Goal: Task Accomplishment & Management: Complete application form

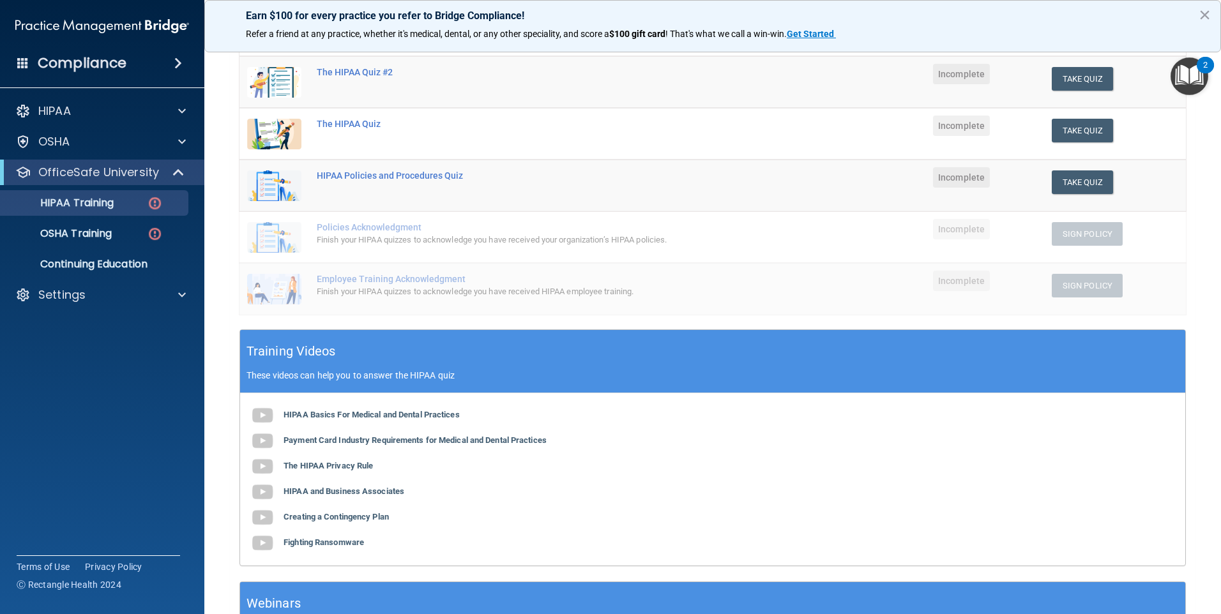
scroll to position [128, 0]
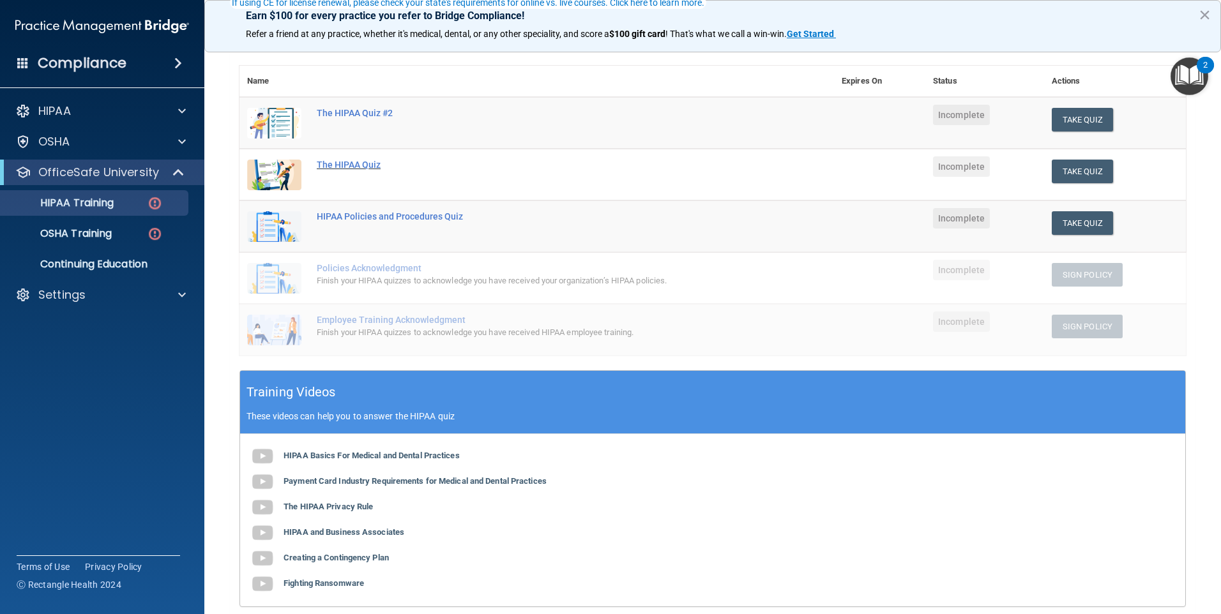
click at [335, 164] on div "The HIPAA Quiz" at bounding box center [543, 165] width 453 height 10
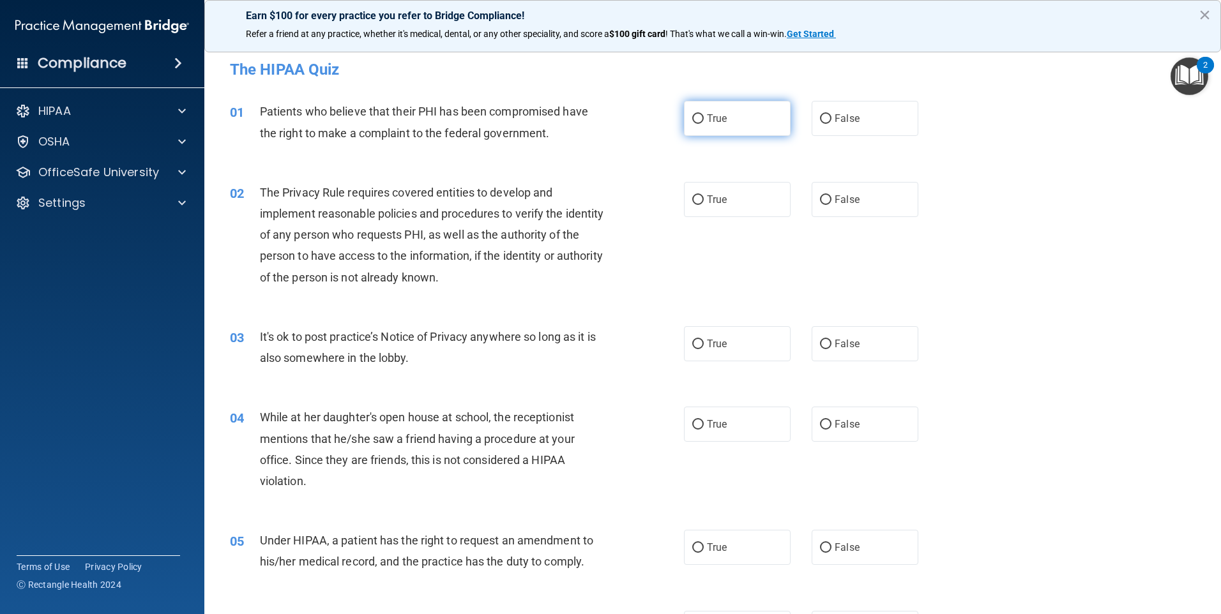
click at [696, 118] on input "True" at bounding box center [697, 119] width 11 height 10
radio input "true"
click at [692, 195] on input "True" at bounding box center [697, 200] width 11 height 10
radio input "true"
click at [826, 344] on label "False" at bounding box center [865, 343] width 107 height 35
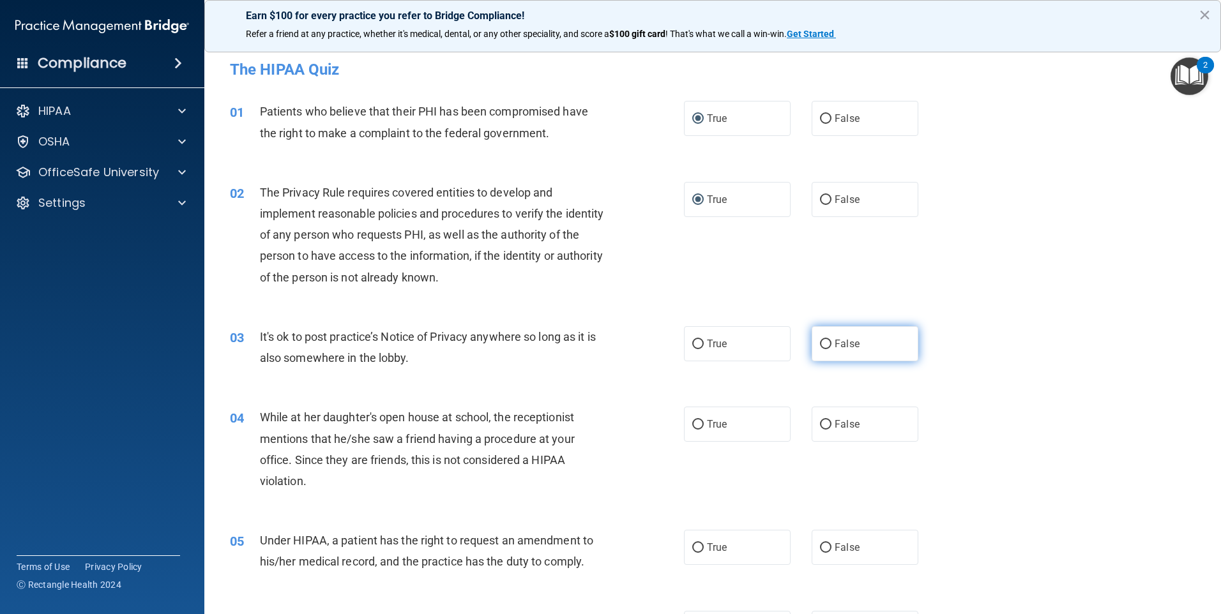
click at [826, 344] on input "False" at bounding box center [825, 345] width 11 height 10
radio input "true"
click at [823, 424] on input "False" at bounding box center [825, 425] width 11 height 10
radio input "true"
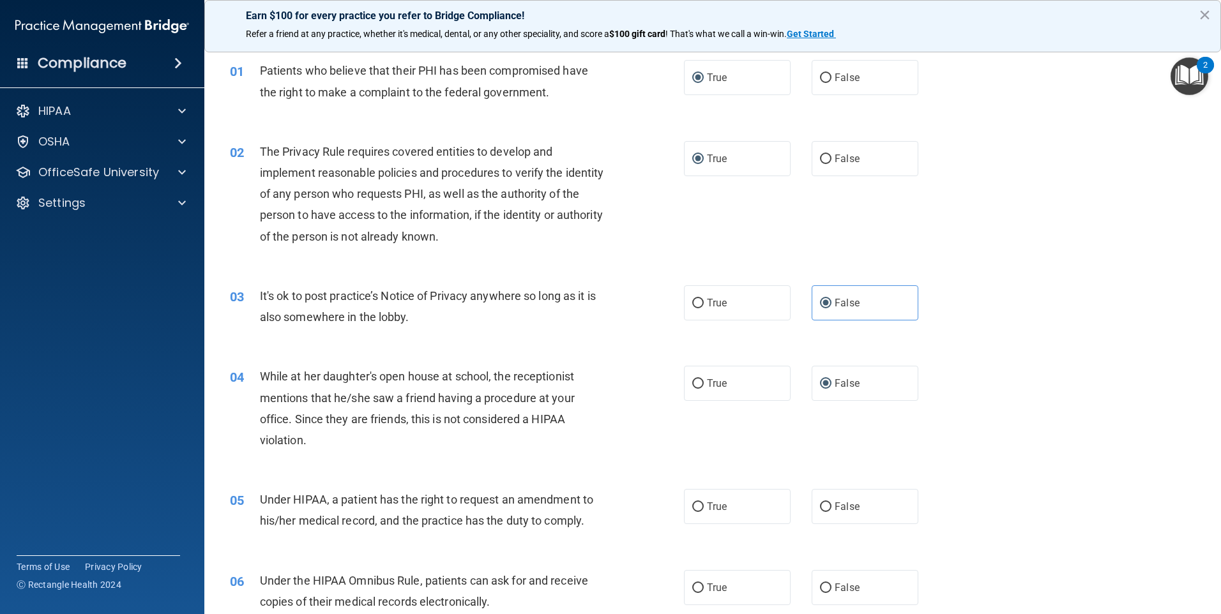
scroll to position [64, 0]
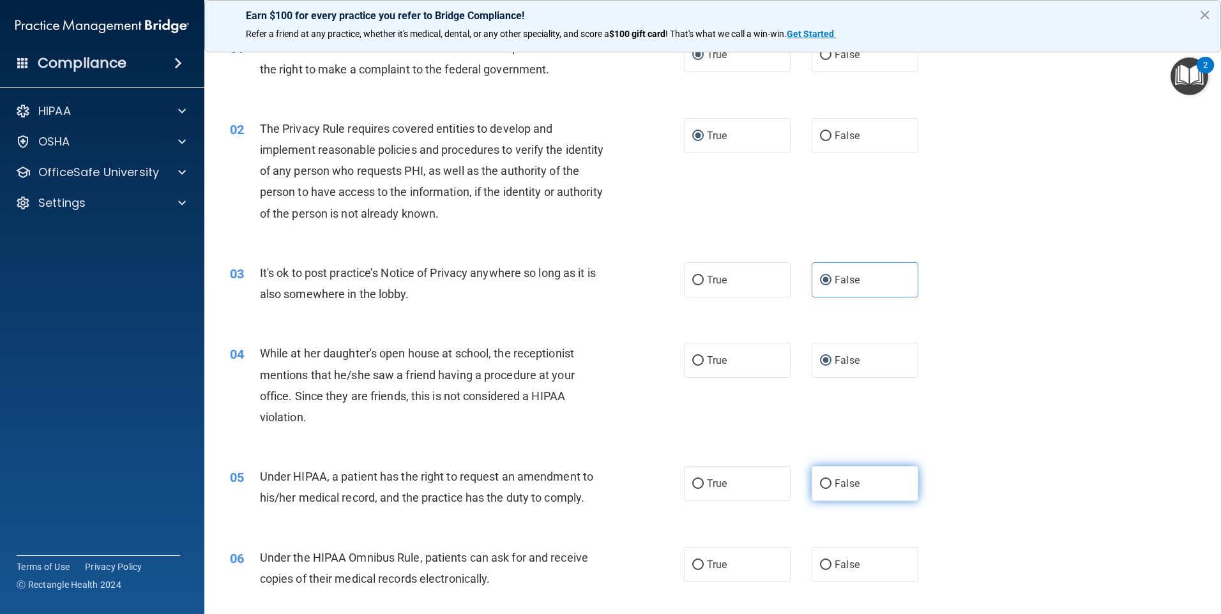
click at [824, 482] on input "False" at bounding box center [825, 485] width 11 height 10
radio input "true"
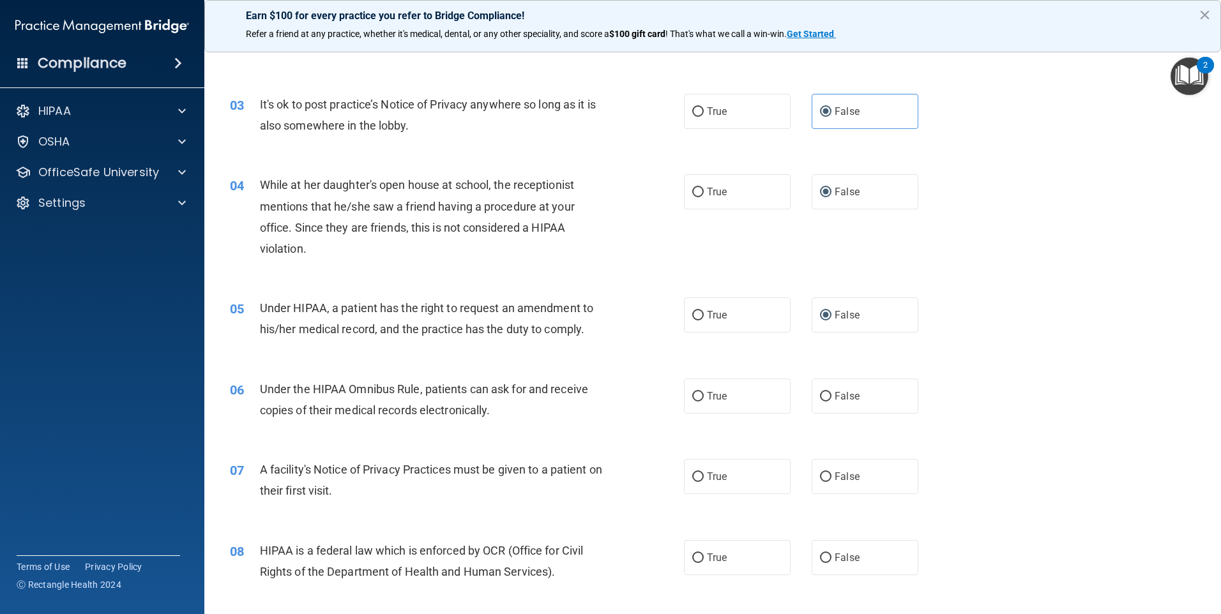
scroll to position [255, 0]
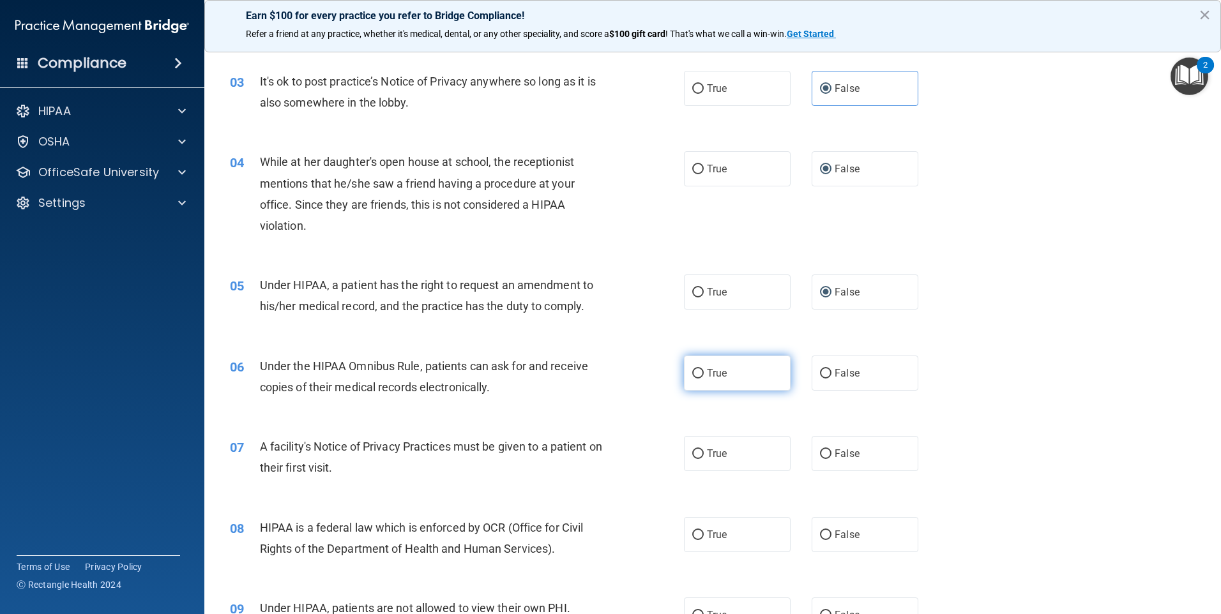
click at [695, 371] on input "True" at bounding box center [697, 374] width 11 height 10
radio input "true"
click at [692, 457] on input "True" at bounding box center [697, 455] width 11 height 10
radio input "true"
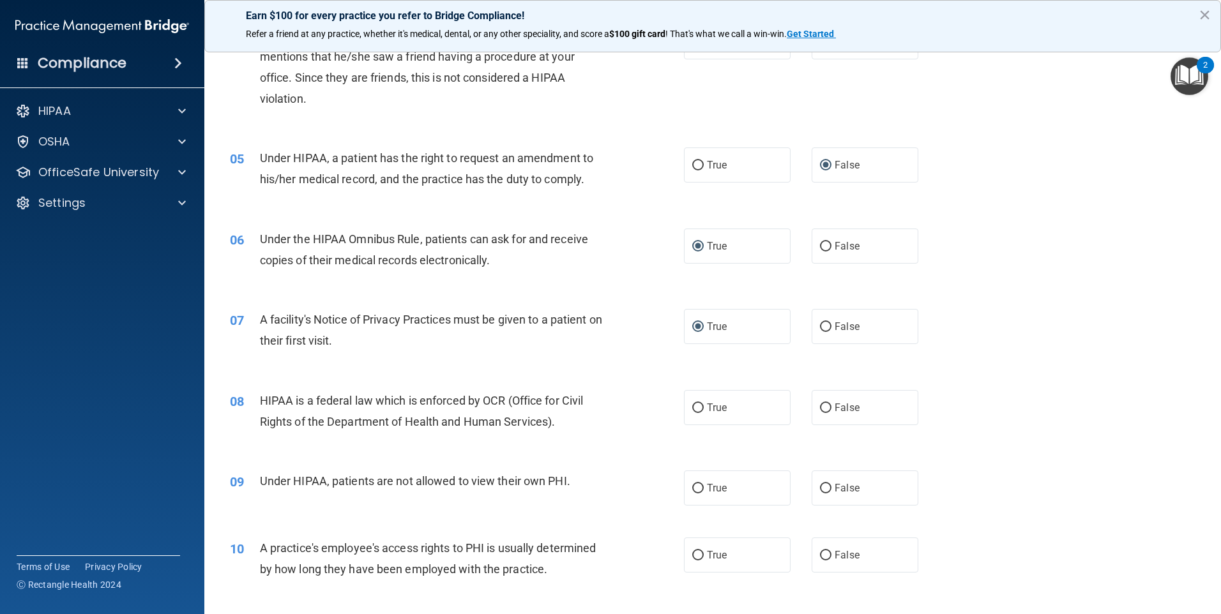
scroll to position [383, 0]
click at [823, 483] on input "False" at bounding box center [825, 488] width 11 height 10
radio input "true"
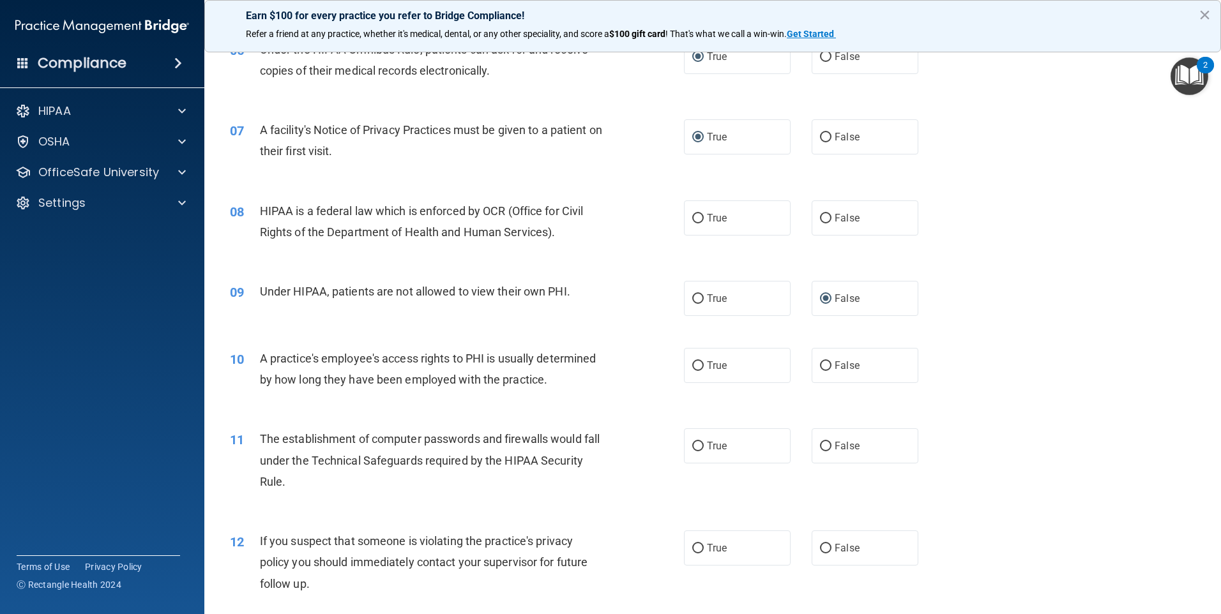
scroll to position [575, 0]
click at [821, 367] on input "False" at bounding box center [825, 364] width 11 height 10
radio input "true"
click at [694, 445] on input "True" at bounding box center [697, 444] width 11 height 10
radio input "true"
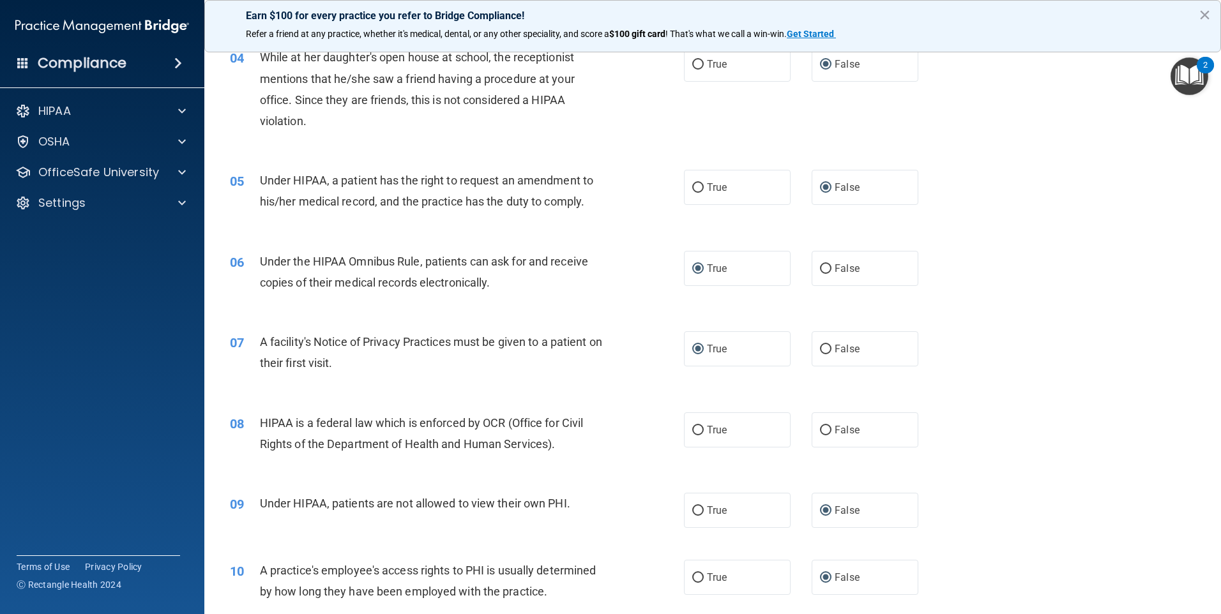
scroll to position [383, 0]
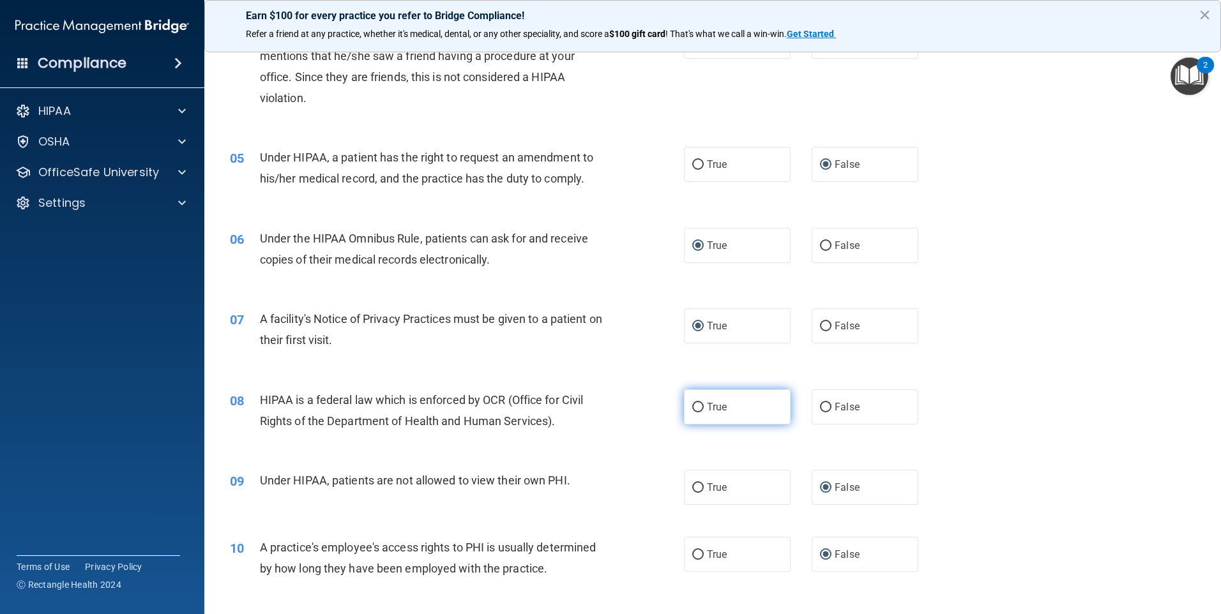
click at [695, 406] on input "True" at bounding box center [697, 408] width 11 height 10
radio input "true"
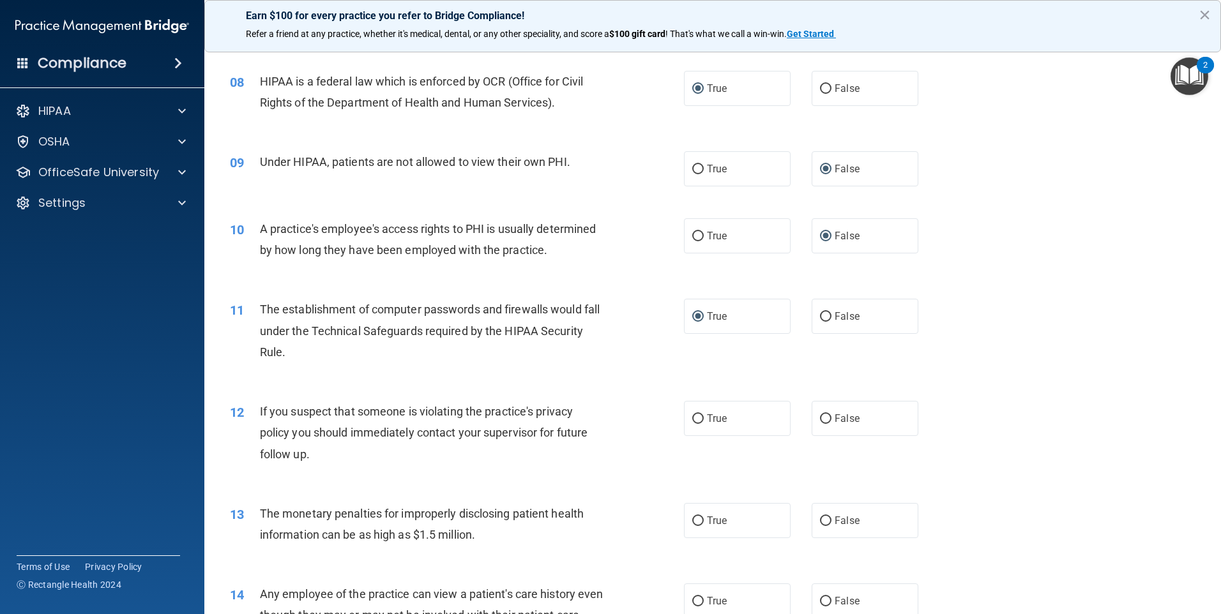
scroll to position [703, 0]
click at [692, 415] on input "True" at bounding box center [697, 419] width 11 height 10
radio input "true"
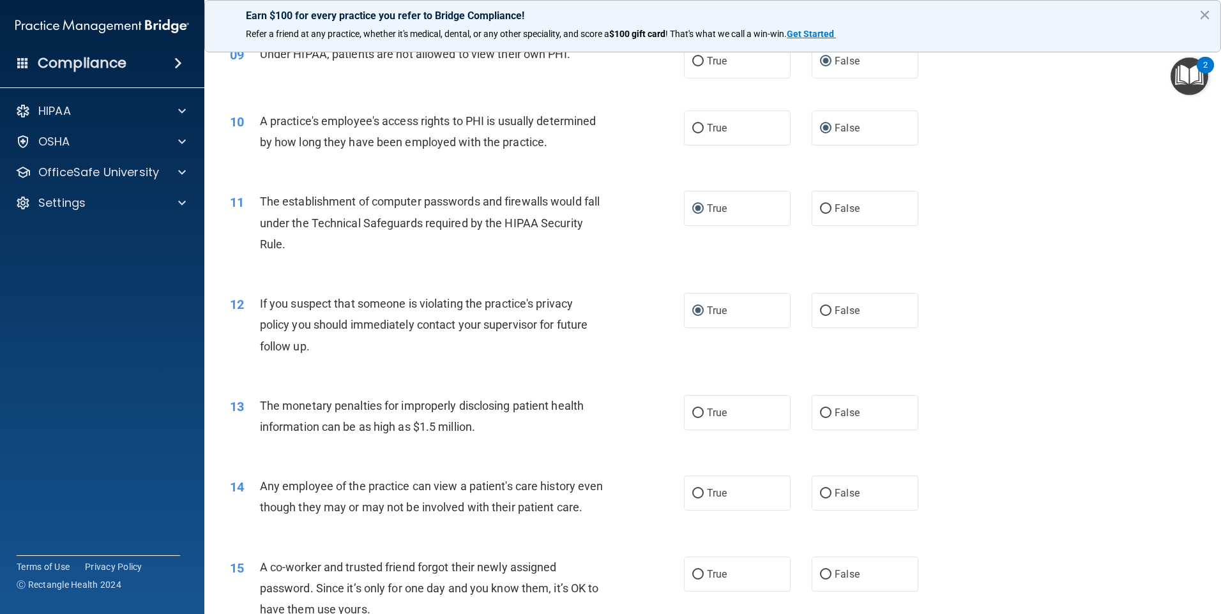
scroll to position [830, 0]
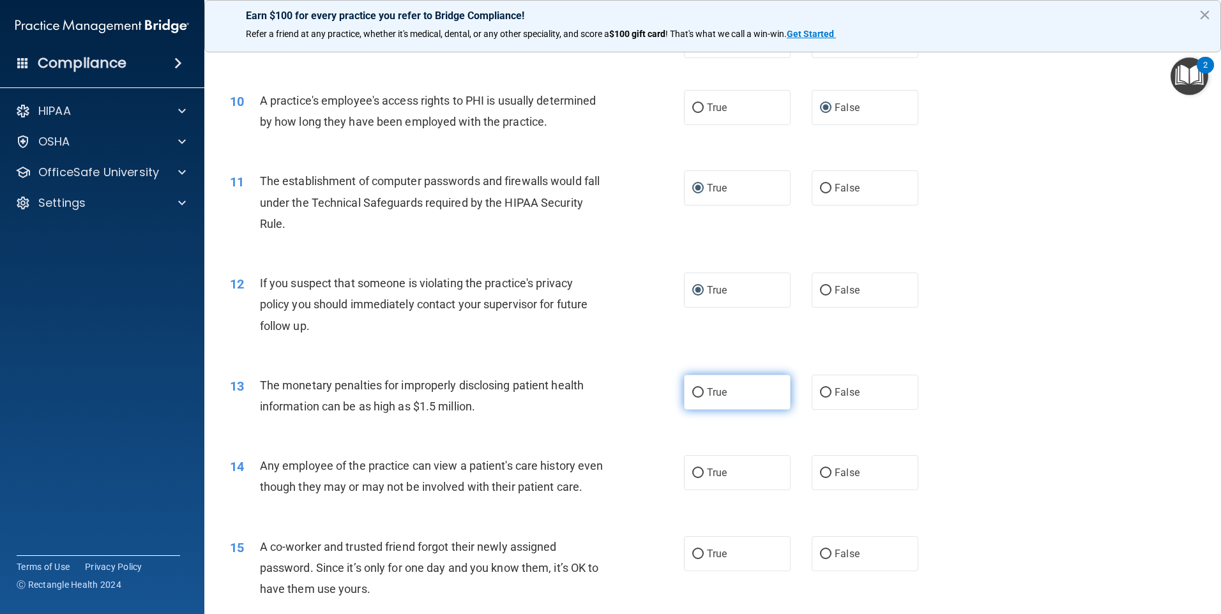
click at [697, 395] on input "True" at bounding box center [697, 393] width 11 height 10
radio input "true"
click at [820, 469] on input "False" at bounding box center [825, 474] width 11 height 10
radio input "true"
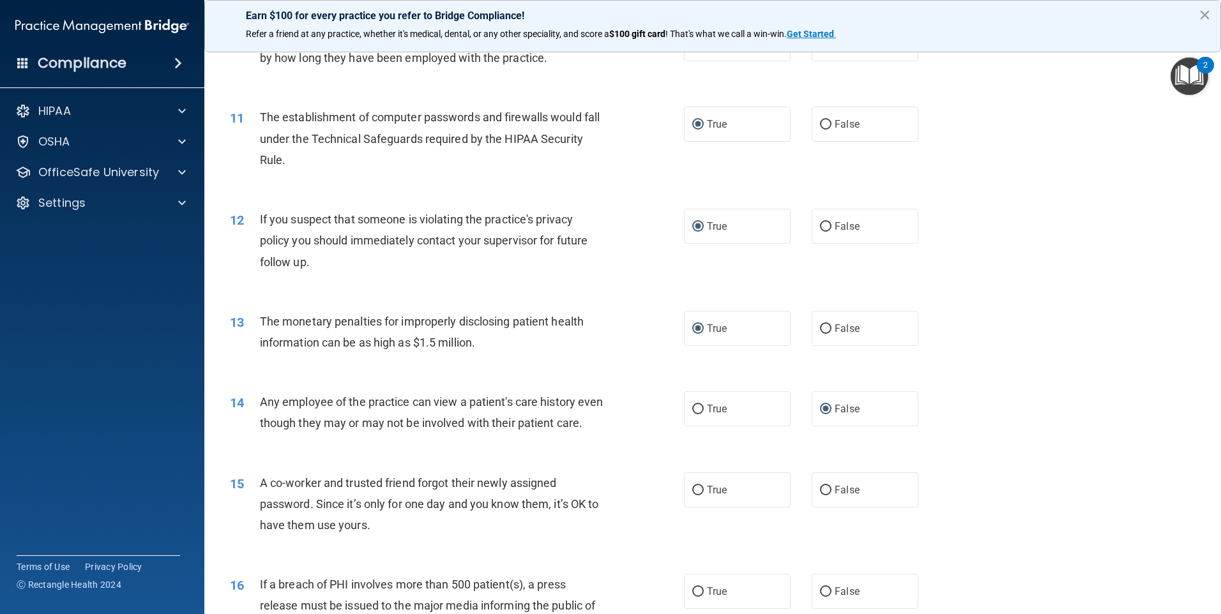
scroll to position [958, 0]
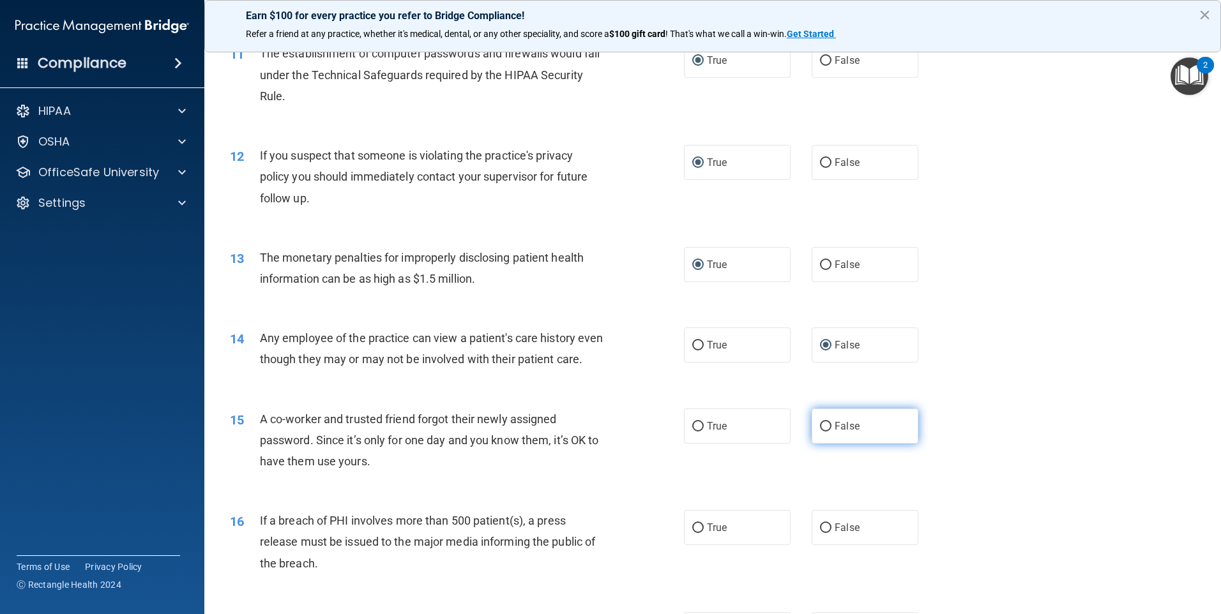
click at [821, 432] on input "False" at bounding box center [825, 427] width 11 height 10
radio input "true"
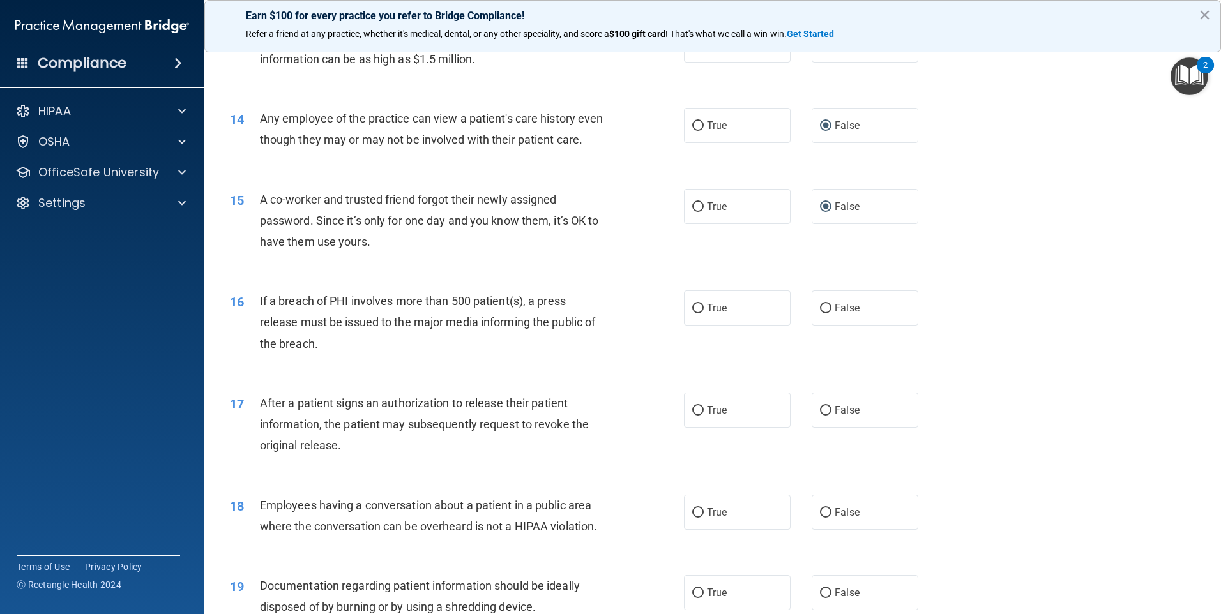
scroll to position [1213, 0]
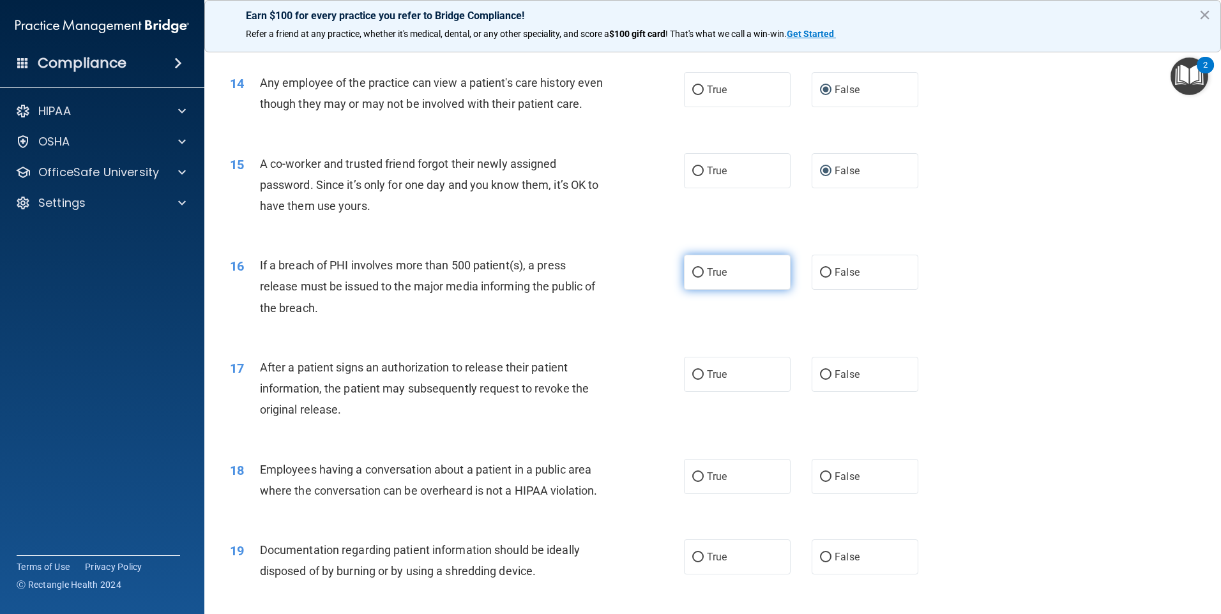
click at [695, 278] on input "True" at bounding box center [697, 273] width 11 height 10
radio input "true"
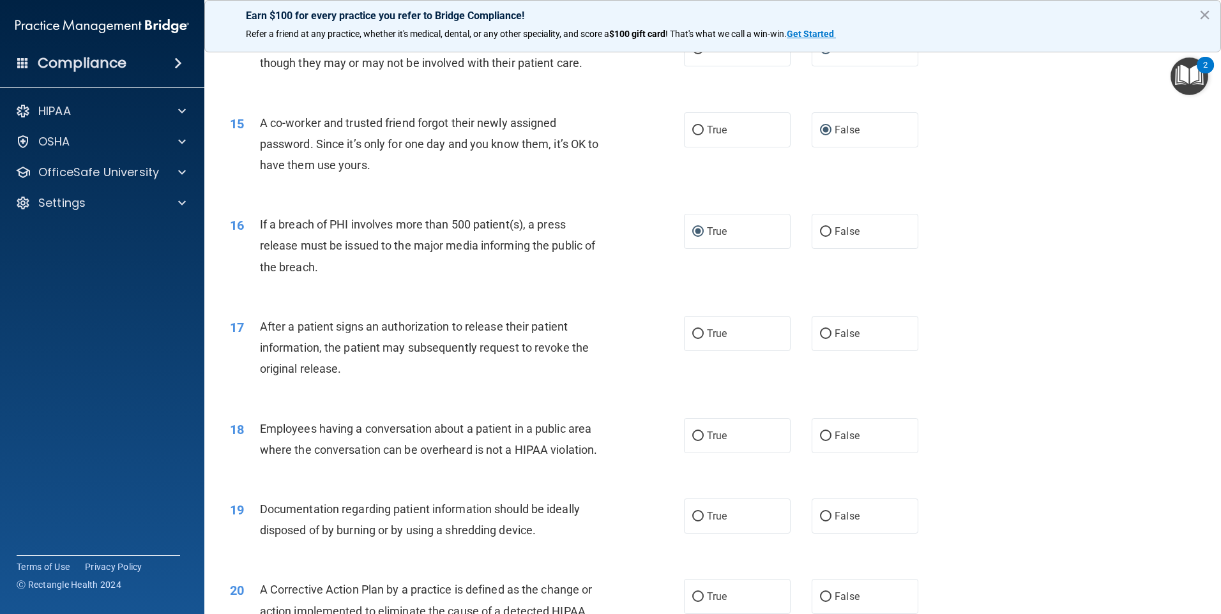
scroll to position [1277, 0]
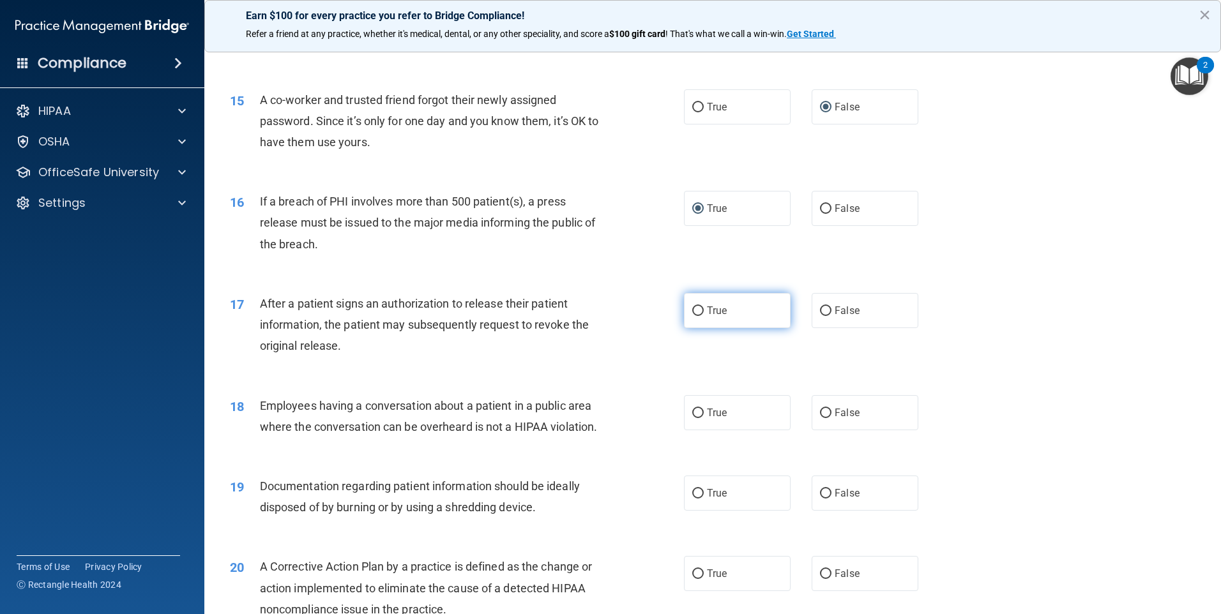
click at [692, 316] on input "True" at bounding box center [697, 312] width 11 height 10
radio input "true"
click at [694, 418] on input "True" at bounding box center [697, 414] width 11 height 10
radio input "true"
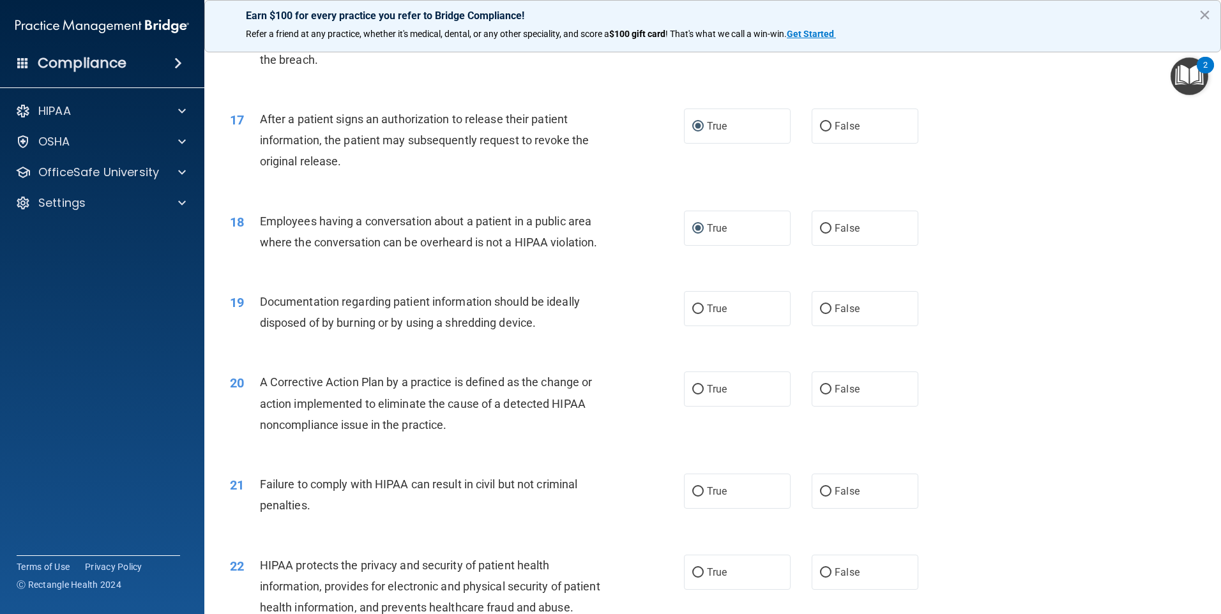
scroll to position [1469, 0]
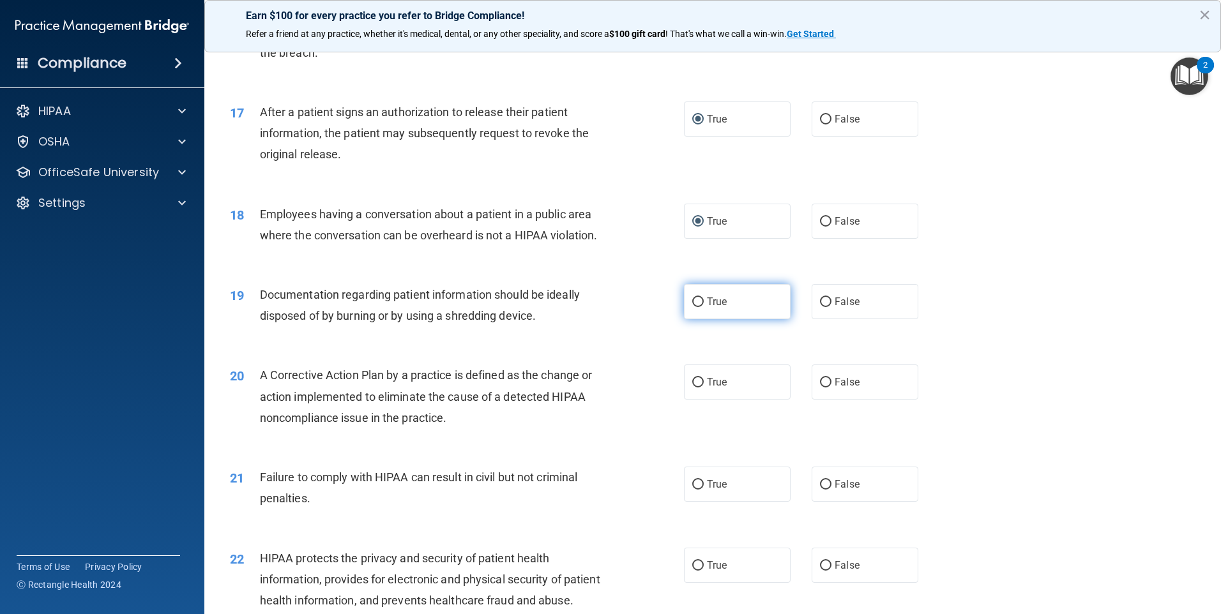
click at [695, 307] on input "True" at bounding box center [697, 303] width 11 height 10
radio input "true"
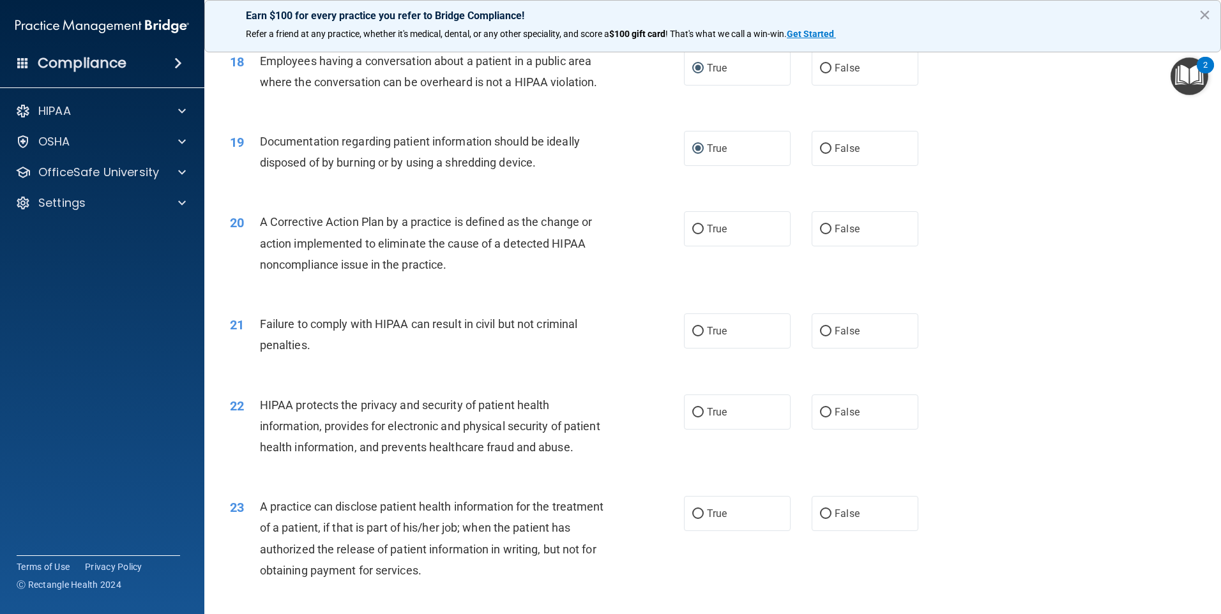
scroll to position [1599, 0]
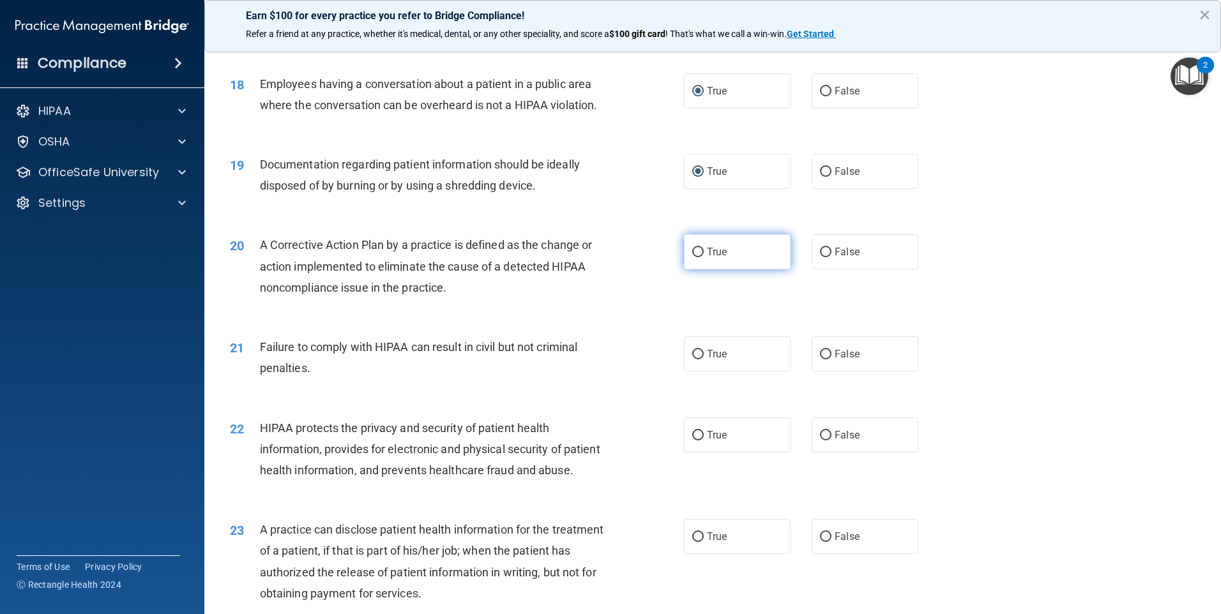
click at [695, 257] on input "True" at bounding box center [697, 253] width 11 height 10
radio input "true"
click at [823, 360] on input "False" at bounding box center [825, 355] width 11 height 10
radio input "true"
click at [692, 360] on input "True" at bounding box center [697, 355] width 11 height 10
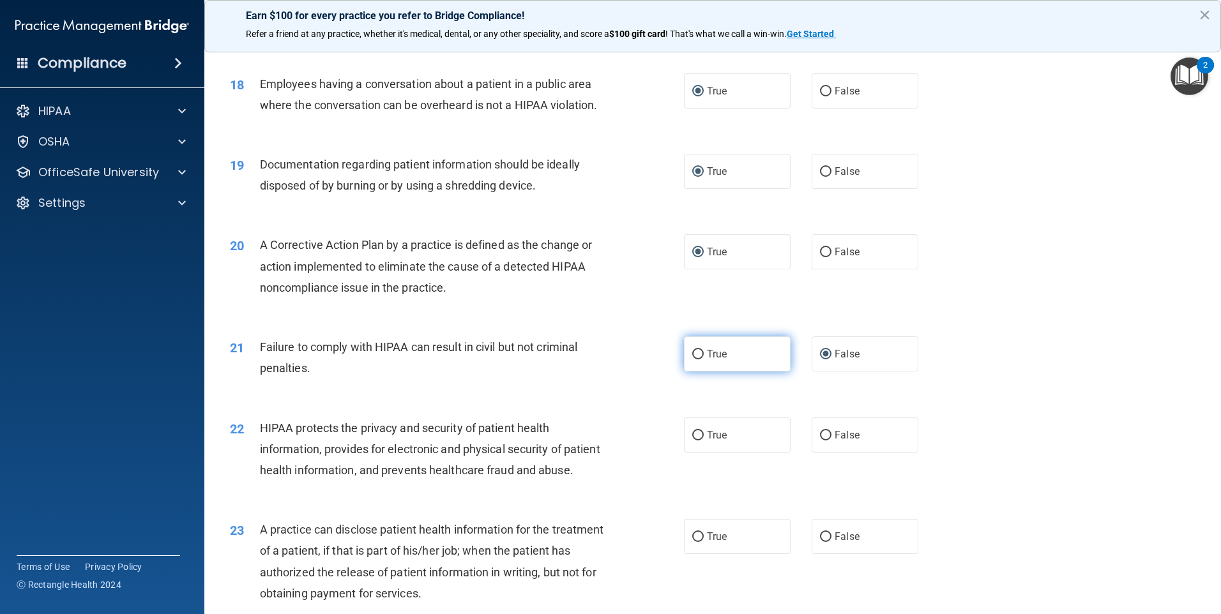
radio input "true"
click at [693, 360] on input "True" at bounding box center [697, 355] width 11 height 10
click at [820, 360] on input "False" at bounding box center [825, 355] width 11 height 10
radio input "true"
radio input "false"
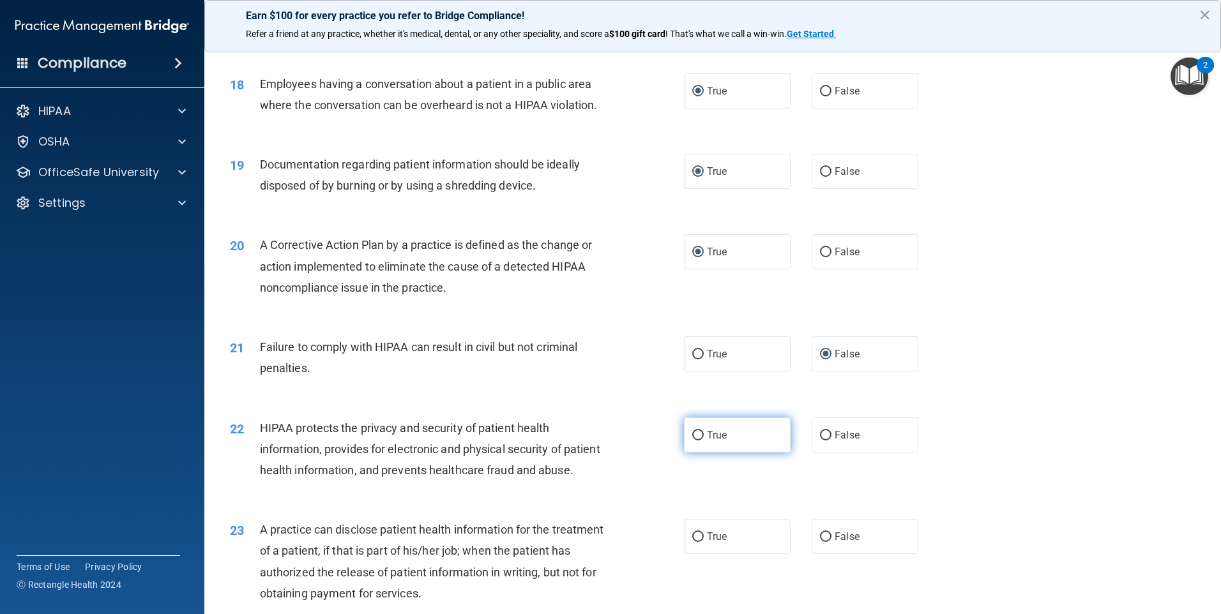
click at [692, 441] on input "True" at bounding box center [697, 436] width 11 height 10
radio input "true"
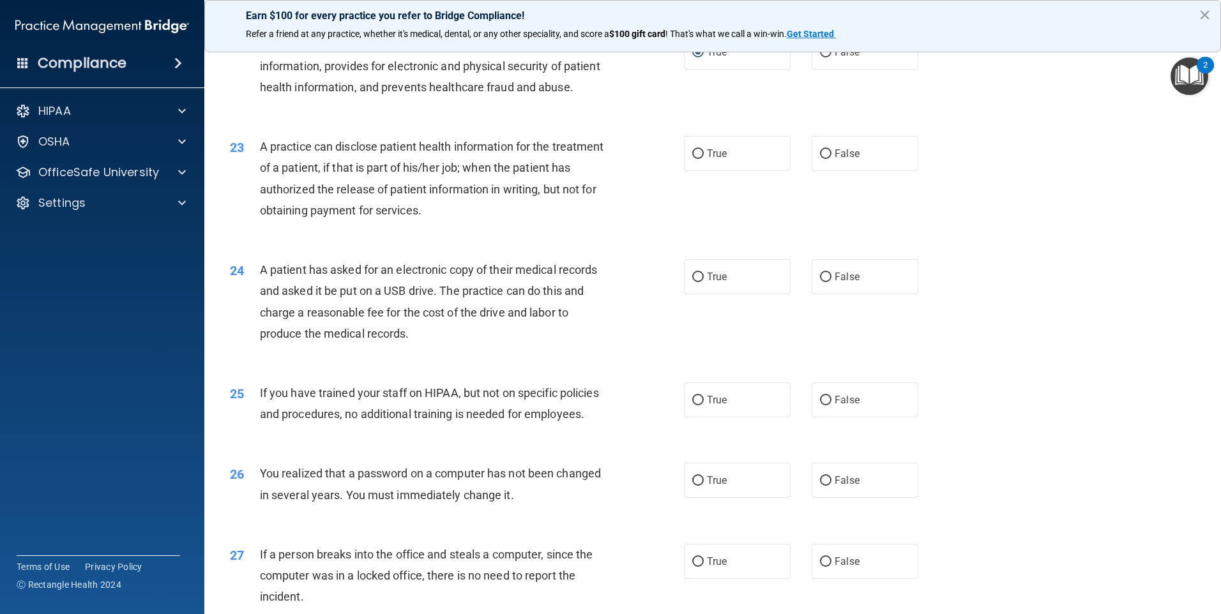
scroll to position [2046, 0]
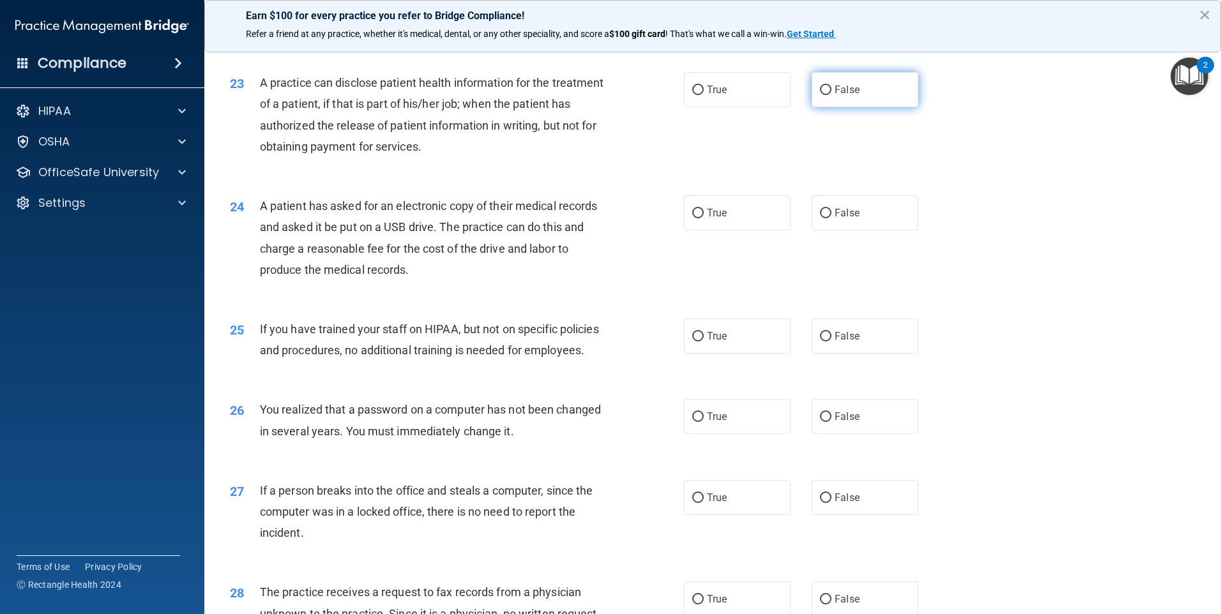
click at [820, 95] on input "False" at bounding box center [825, 91] width 11 height 10
radio input "true"
click at [693, 218] on input "True" at bounding box center [697, 214] width 11 height 10
radio input "true"
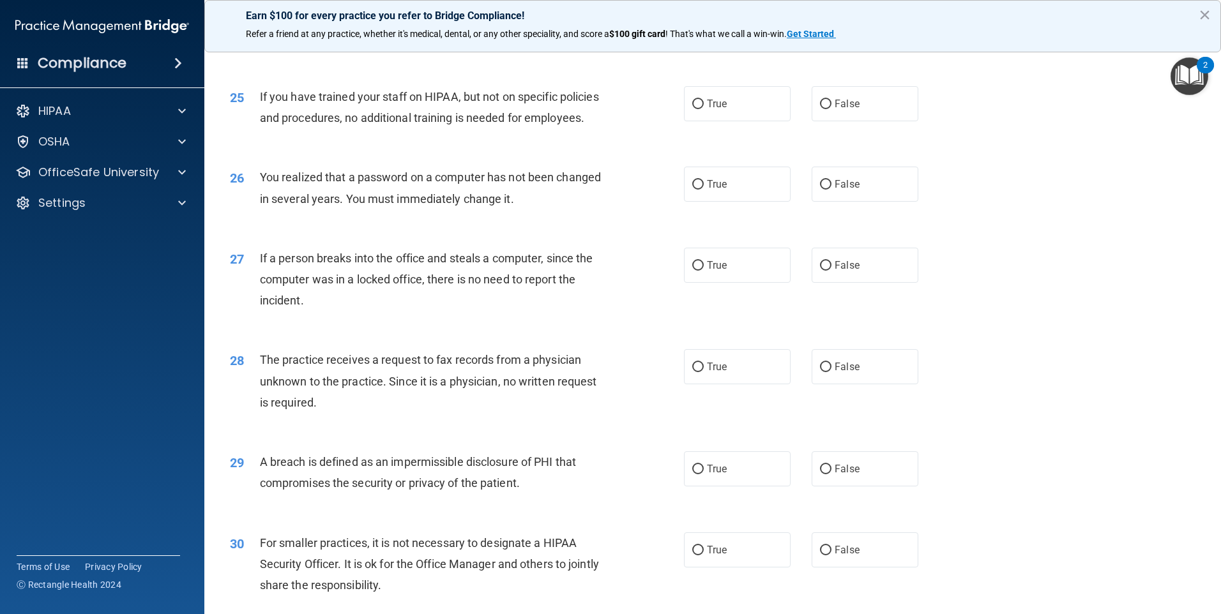
scroll to position [2302, 0]
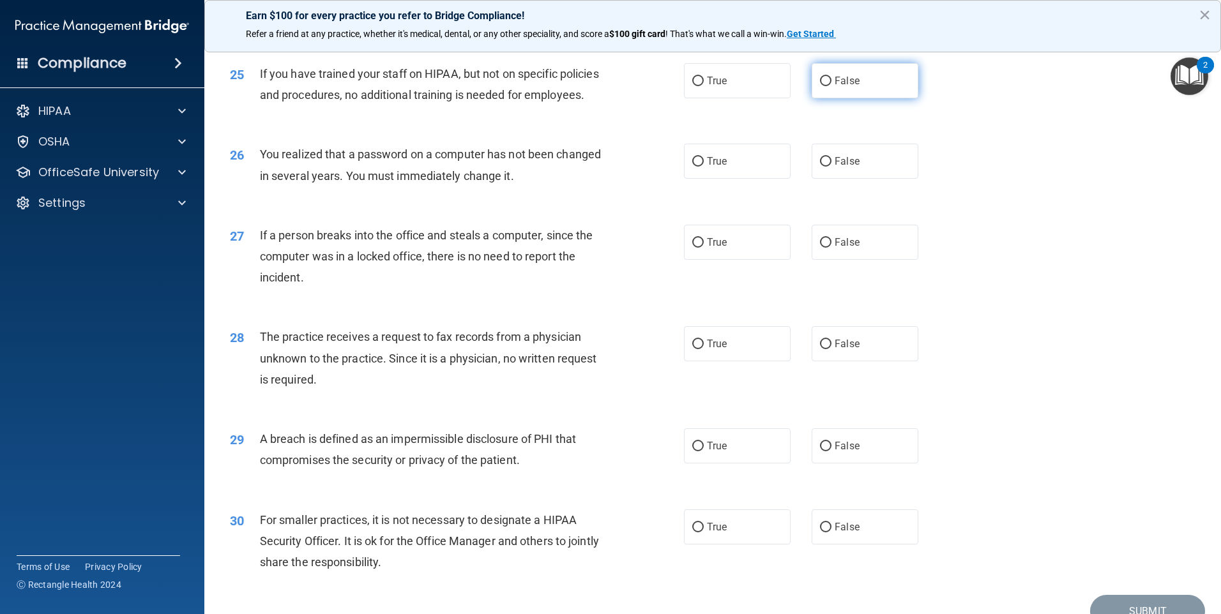
click at [820, 86] on input "False" at bounding box center [825, 82] width 11 height 10
radio input "true"
click at [695, 167] on input "True" at bounding box center [697, 162] width 11 height 10
radio input "true"
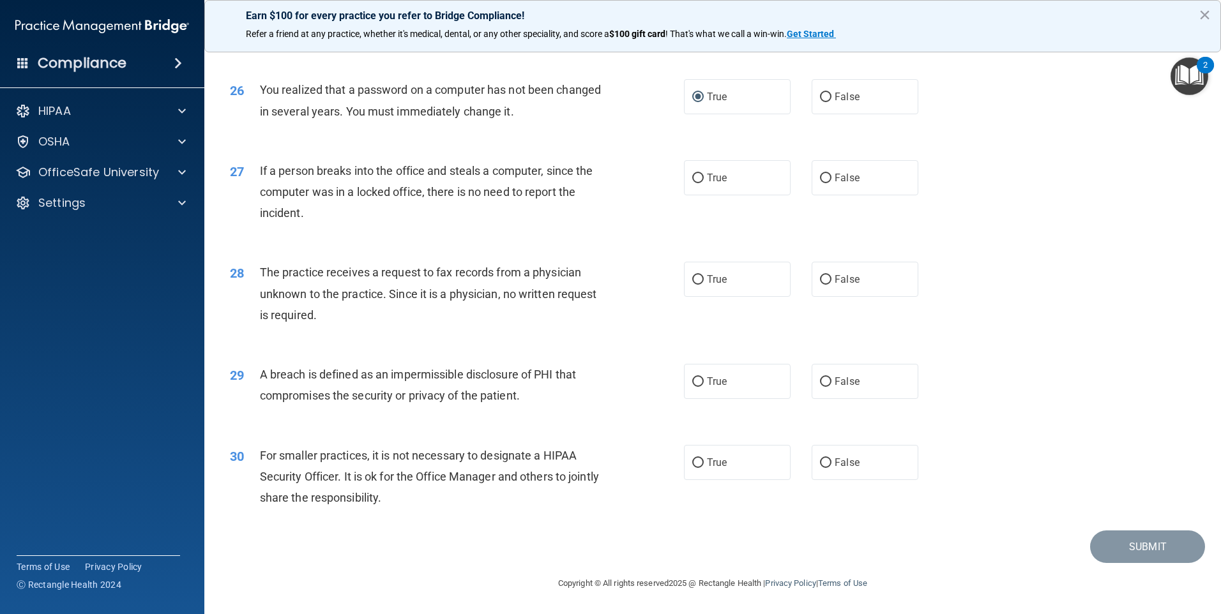
scroll to position [2429, 0]
click at [820, 178] on input "False" at bounding box center [825, 179] width 11 height 10
radio input "true"
click at [820, 276] on input "False" at bounding box center [825, 280] width 11 height 10
radio input "true"
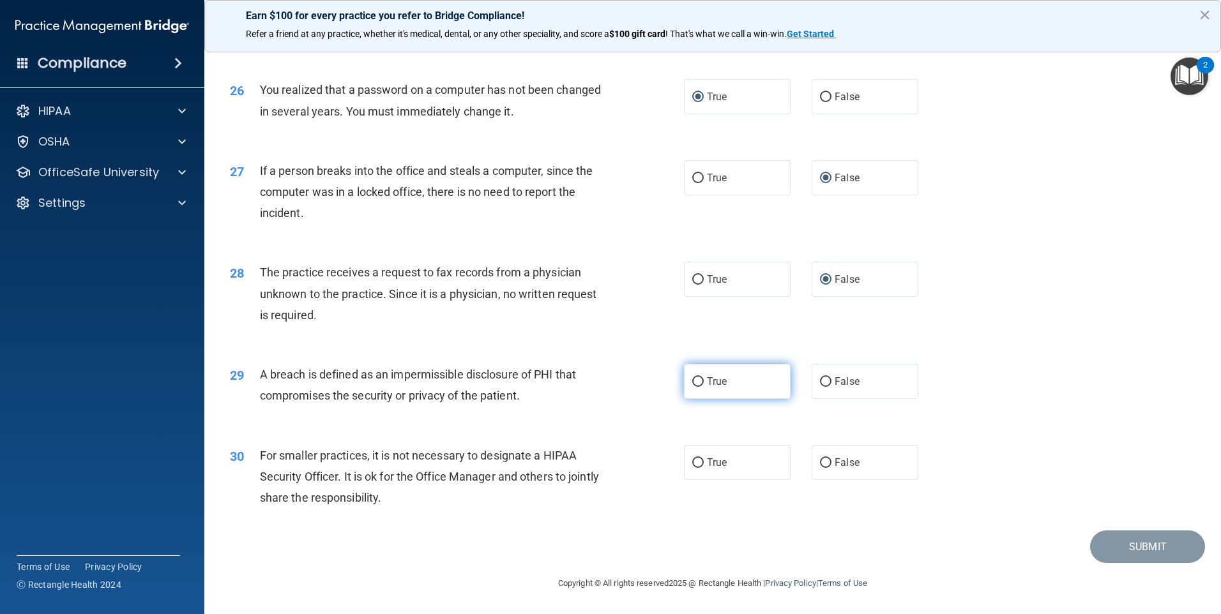
click at [694, 379] on input "True" at bounding box center [697, 382] width 11 height 10
radio input "true"
click at [696, 464] on input "True" at bounding box center [697, 464] width 11 height 10
radio input "true"
click at [1126, 548] on button "Submit" at bounding box center [1147, 547] width 115 height 33
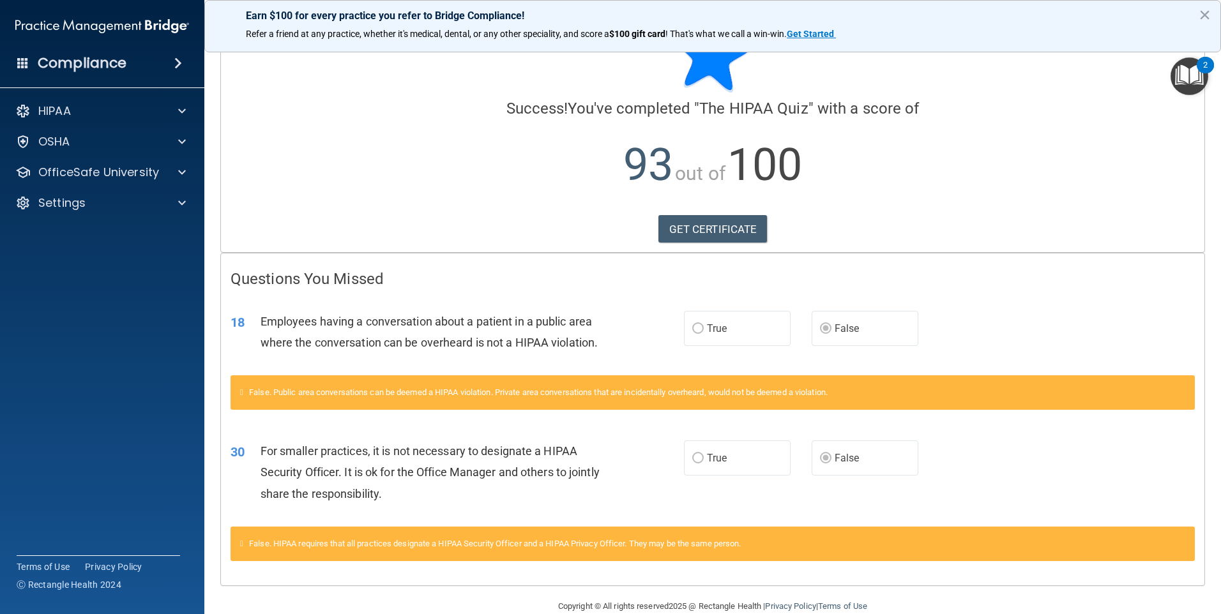
scroll to position [71, 0]
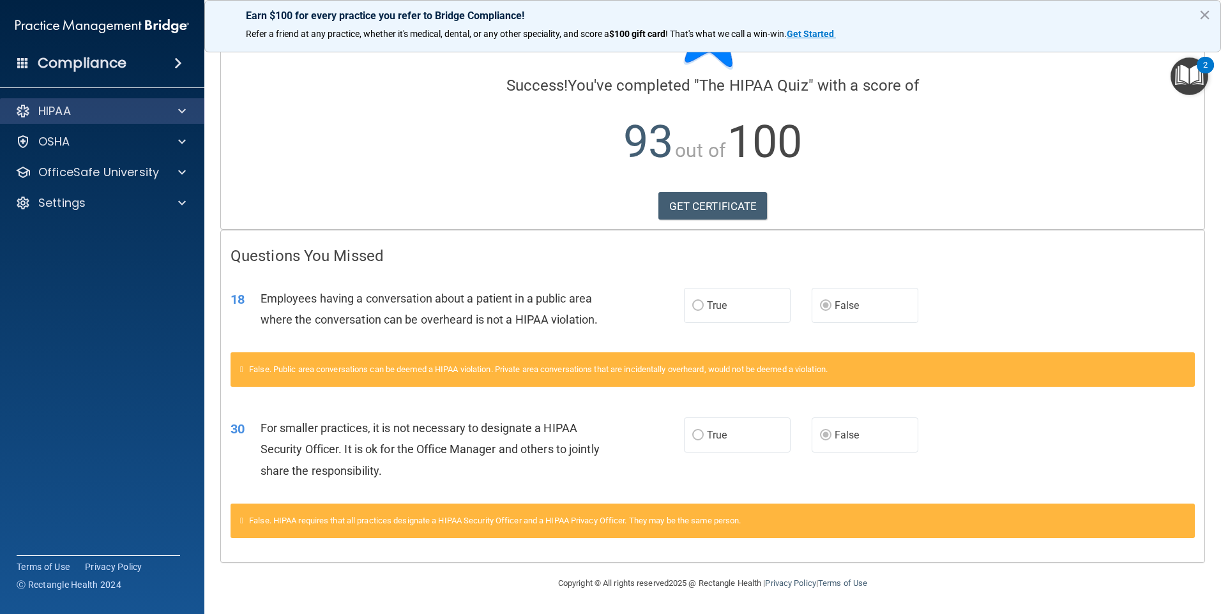
click at [87, 102] on div "HIPAA" at bounding box center [102, 111] width 205 height 26
click at [177, 109] on div at bounding box center [180, 110] width 32 height 15
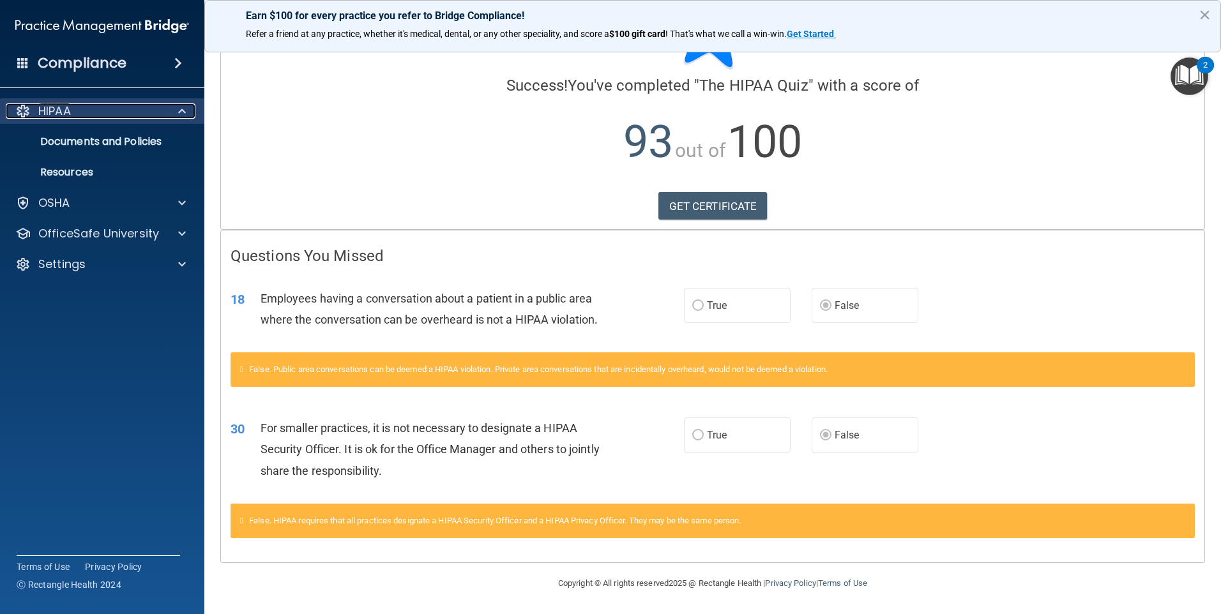
click at [50, 109] on p "HIPAA" at bounding box center [54, 110] width 33 height 15
drag, startPoint x: 93, startPoint y: 475, endPoint x: 77, endPoint y: 489, distance: 22.2
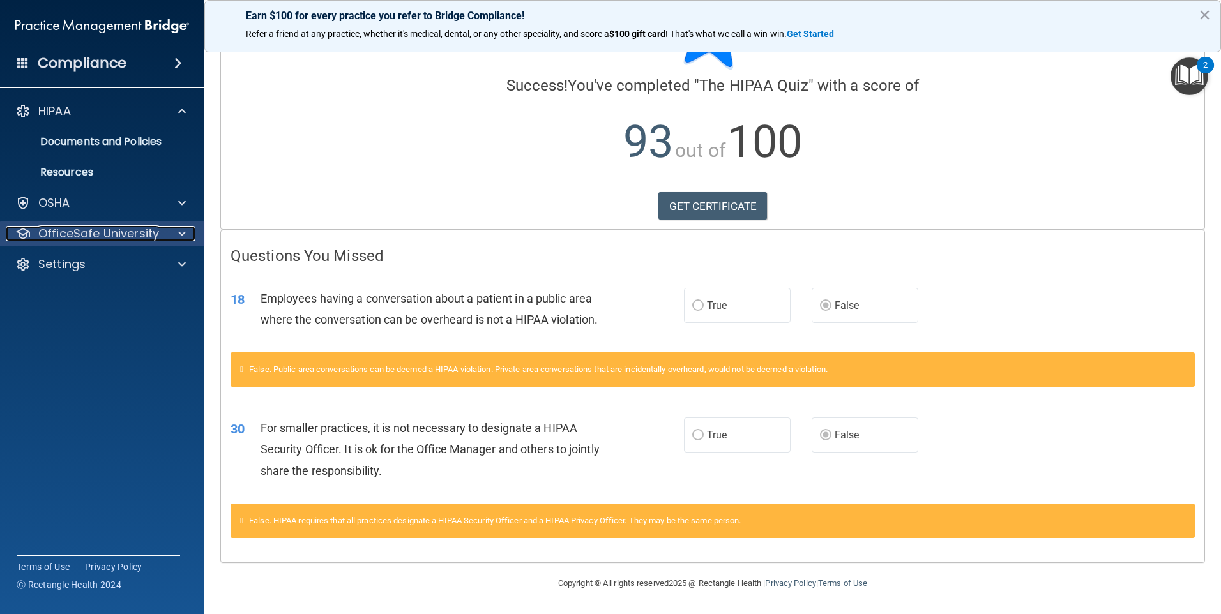
click at [70, 232] on p "OfficeSafe University" at bounding box center [98, 233] width 121 height 15
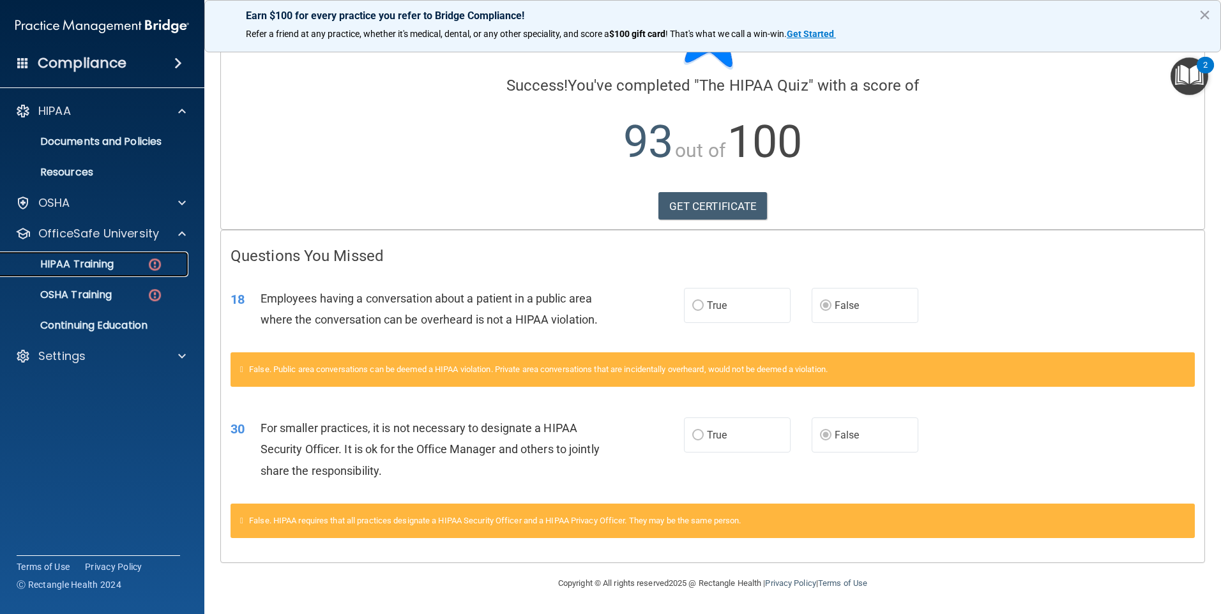
click at [66, 266] on p "HIPAA Training" at bounding box center [60, 264] width 105 height 13
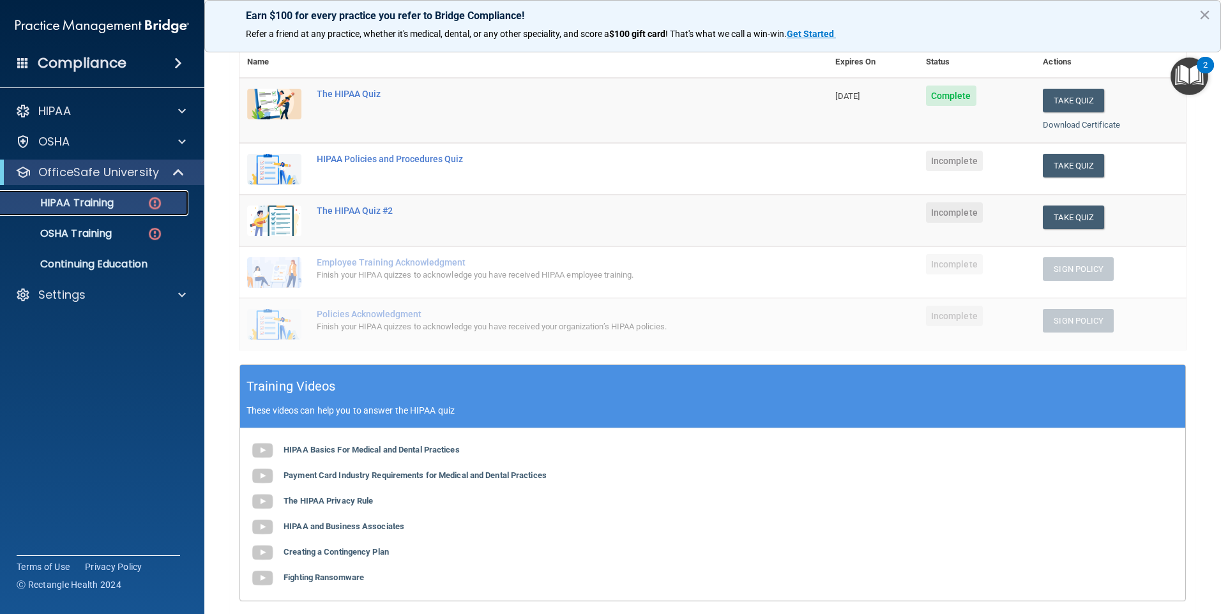
scroll to position [102, 0]
